Goal: Check status: Check status

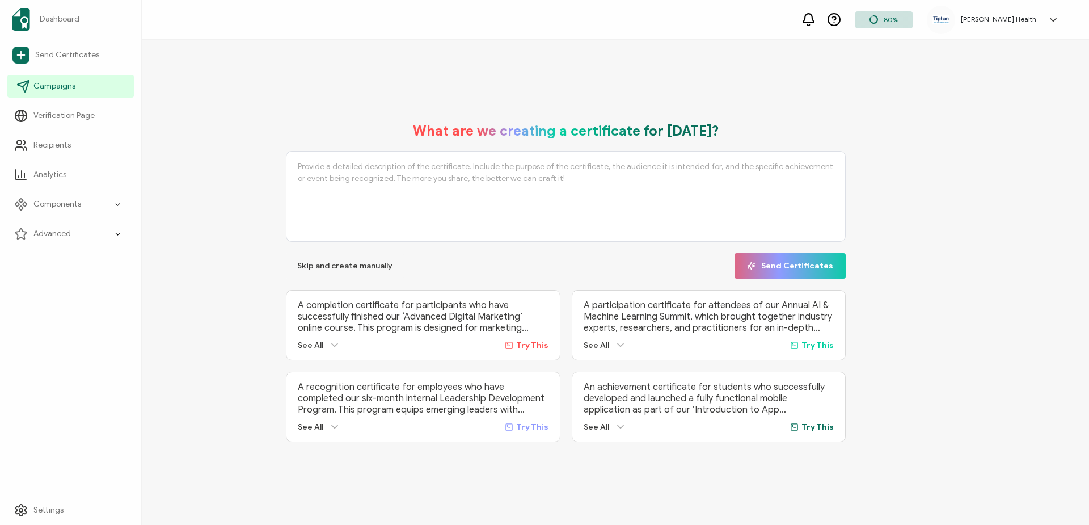
click at [57, 83] on span "Campaigns" at bounding box center [54, 86] width 42 height 11
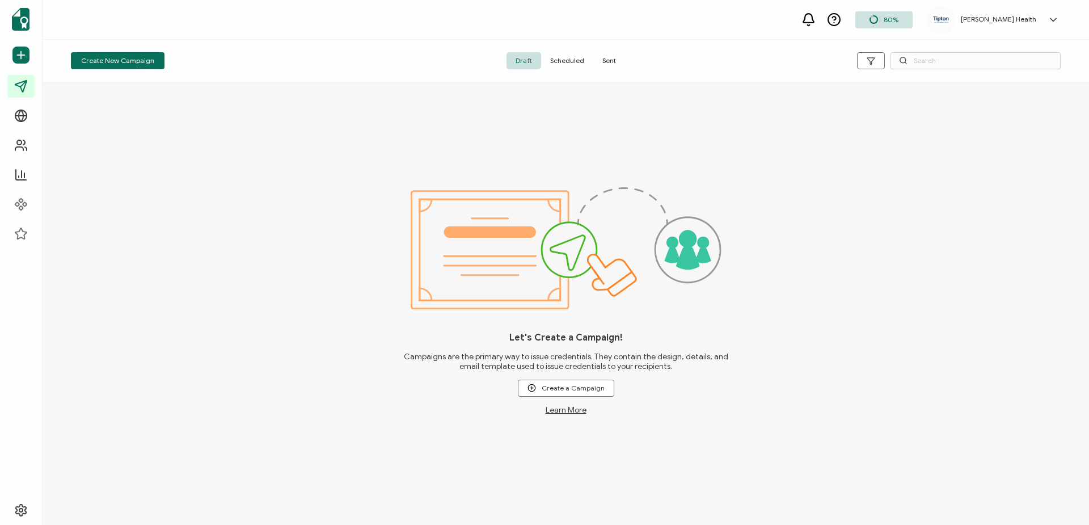
click at [610, 62] on span "Sent" at bounding box center [609, 60] width 32 height 17
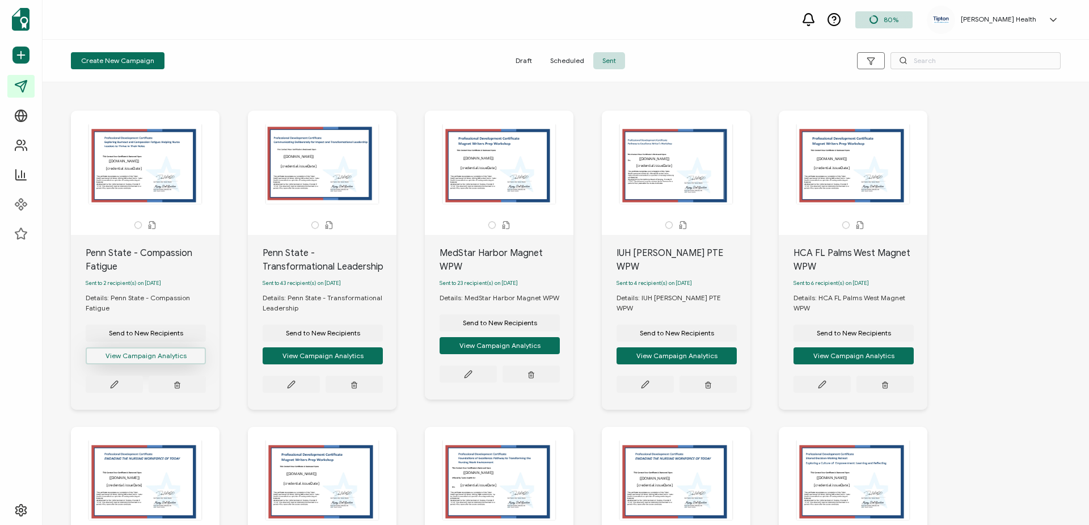
click at [168, 359] on button "View Campaign Analytics" at bounding box center [146, 355] width 120 height 17
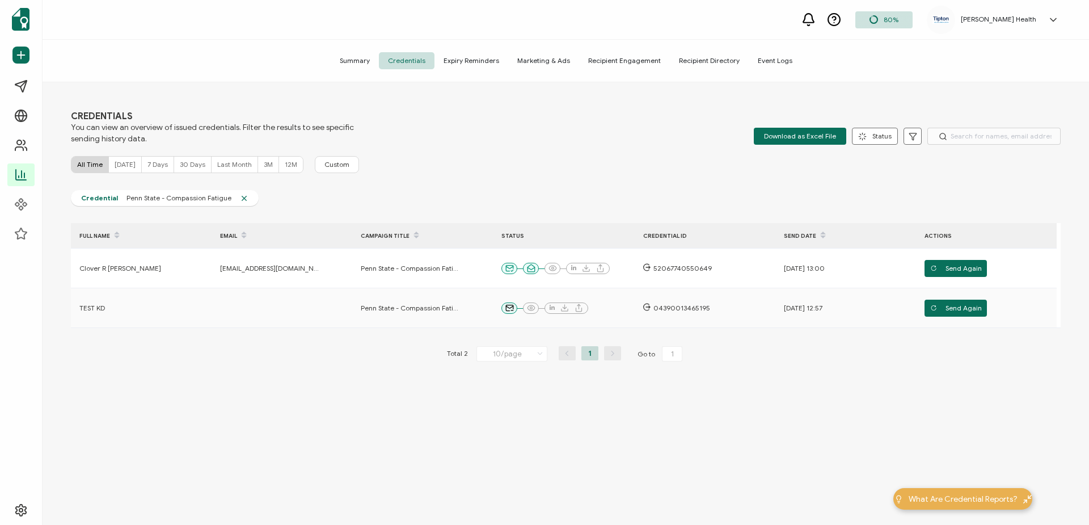
click at [1052, 19] on icon at bounding box center [1053, 19] width 6 height 3
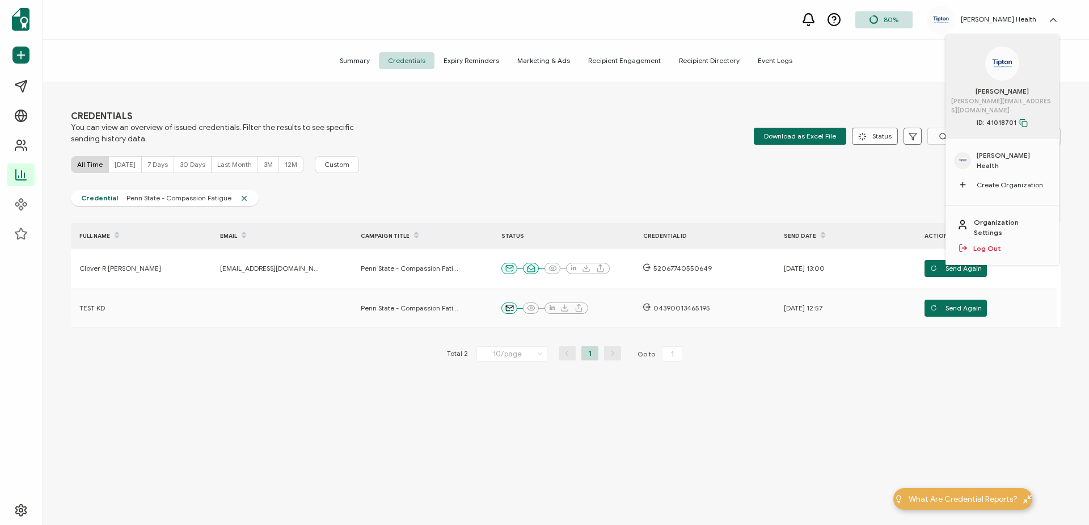
click at [988, 243] on link "Log Out" at bounding box center [987, 248] width 28 height 10
